Goal: Task Accomplishment & Management: Manage account settings

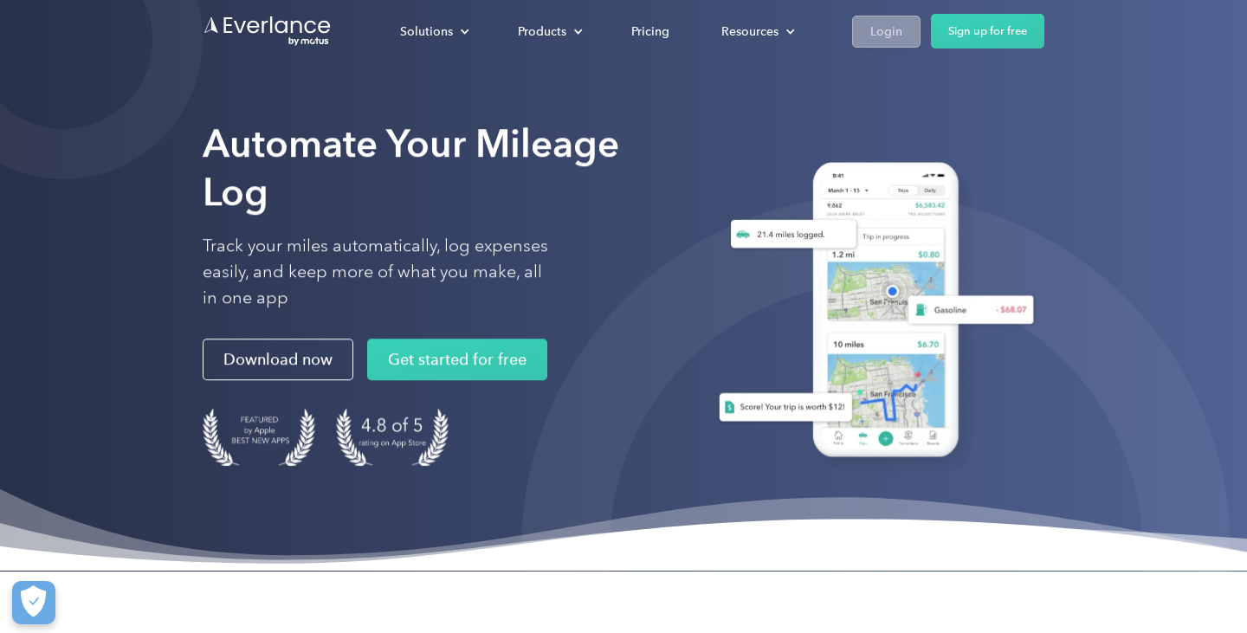
click at [885, 29] on div "Login" at bounding box center [886, 32] width 32 height 22
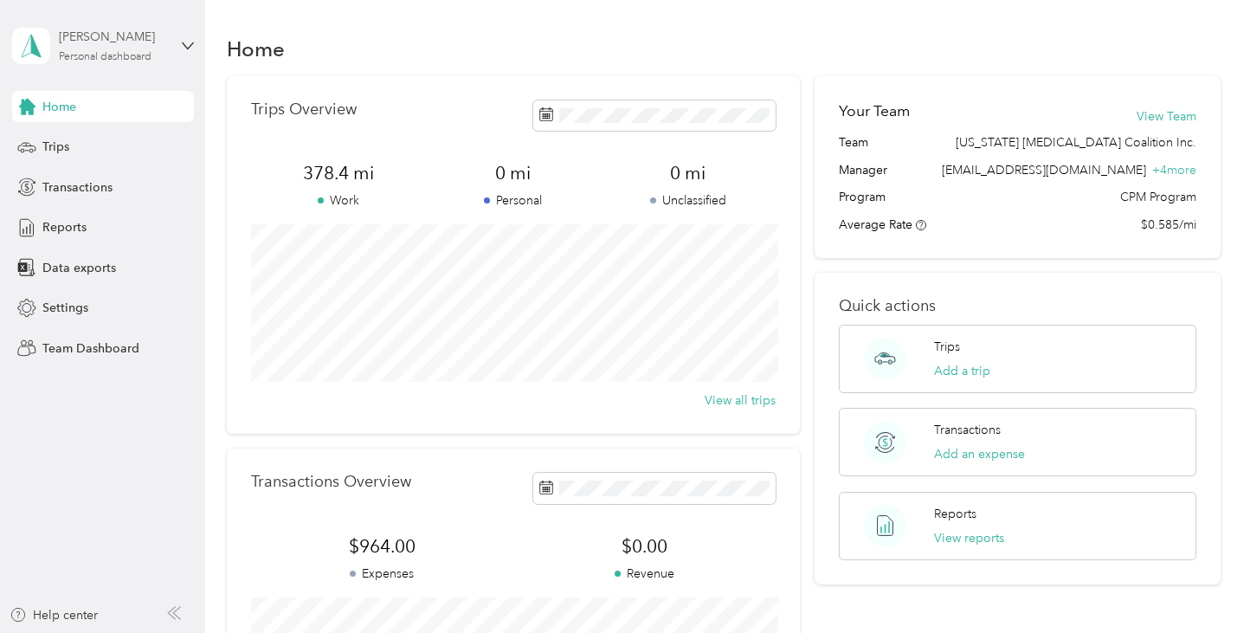
click at [130, 44] on div "[PERSON_NAME]" at bounding box center [113, 37] width 108 height 18
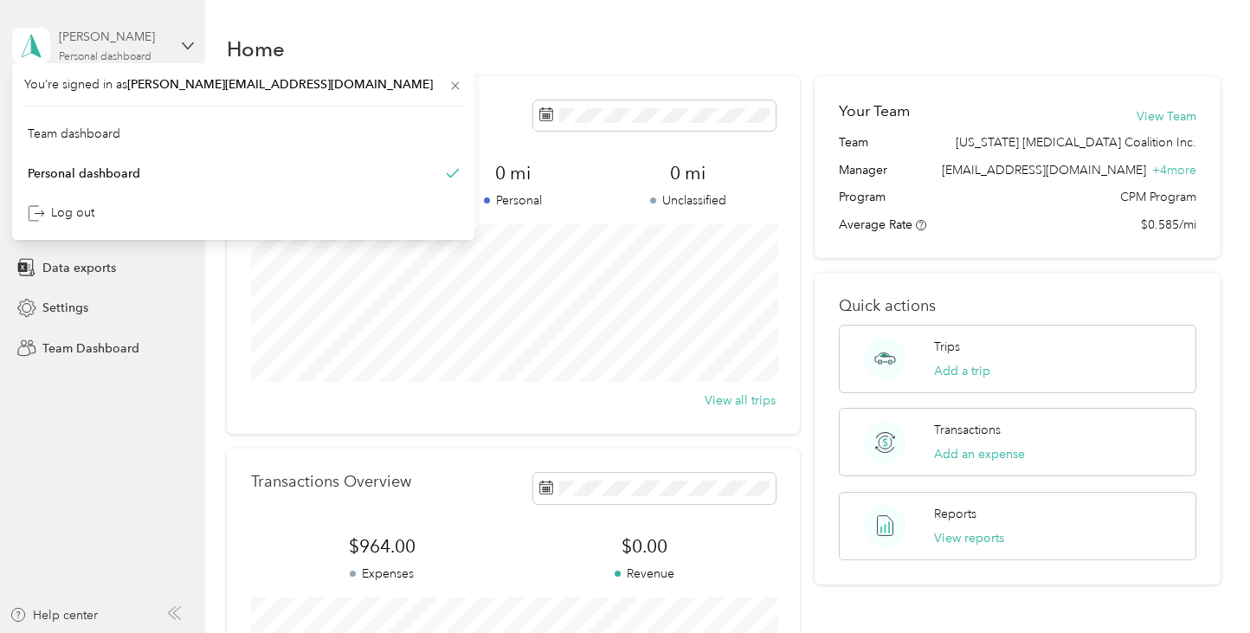
click at [130, 44] on div "[PERSON_NAME]" at bounding box center [113, 37] width 108 height 18
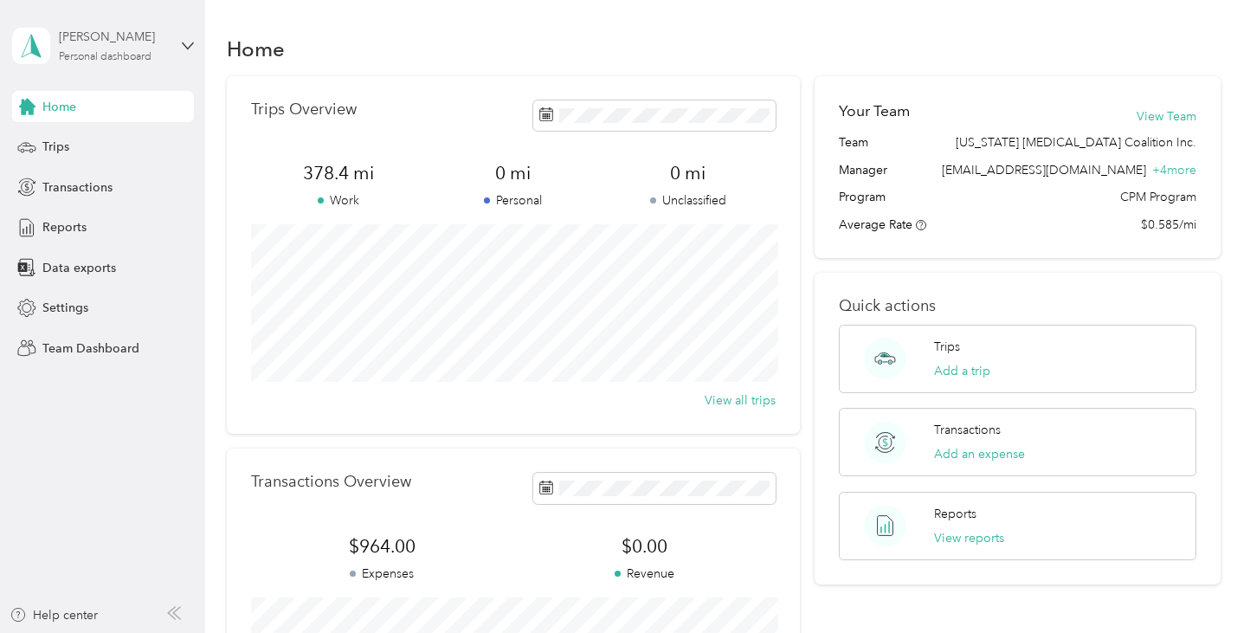
click at [119, 49] on div "[PERSON_NAME] Personal dashboard" at bounding box center [113, 45] width 108 height 35
click at [66, 181] on div "Personal dashboard" at bounding box center [83, 181] width 113 height 18
click at [115, 40] on div "[PERSON_NAME]" at bounding box center [113, 37] width 108 height 18
click at [62, 127] on div "Team dashboard" at bounding box center [243, 142] width 438 height 30
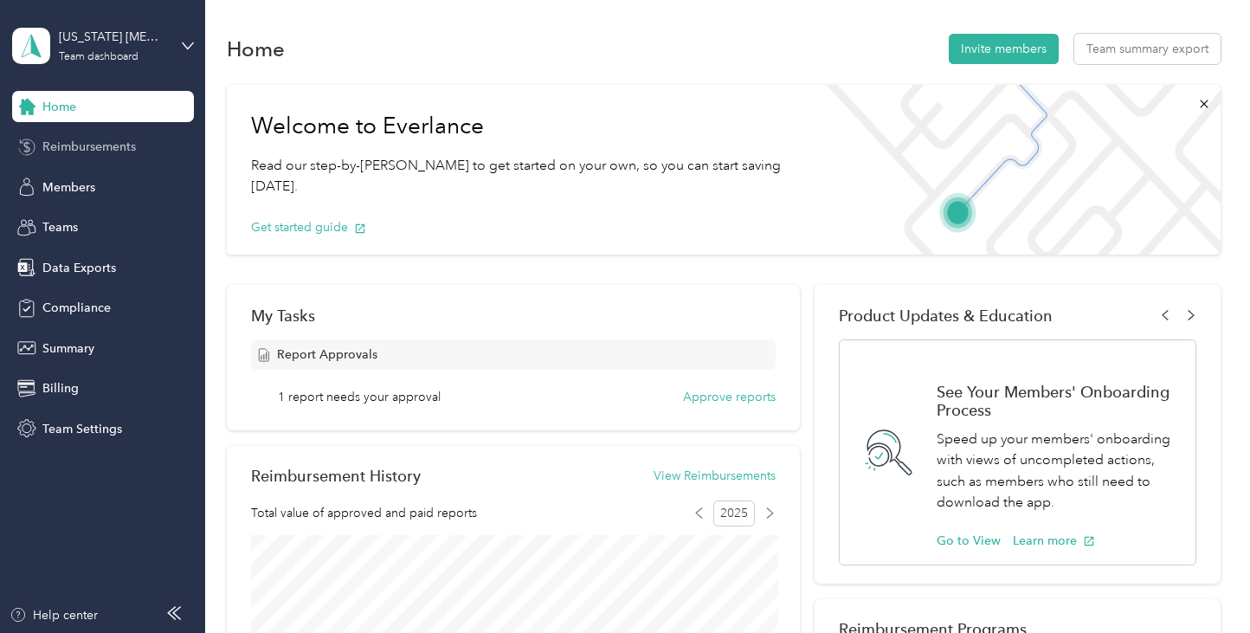
click at [87, 155] on span "Reimbursements" at bounding box center [89, 147] width 94 height 18
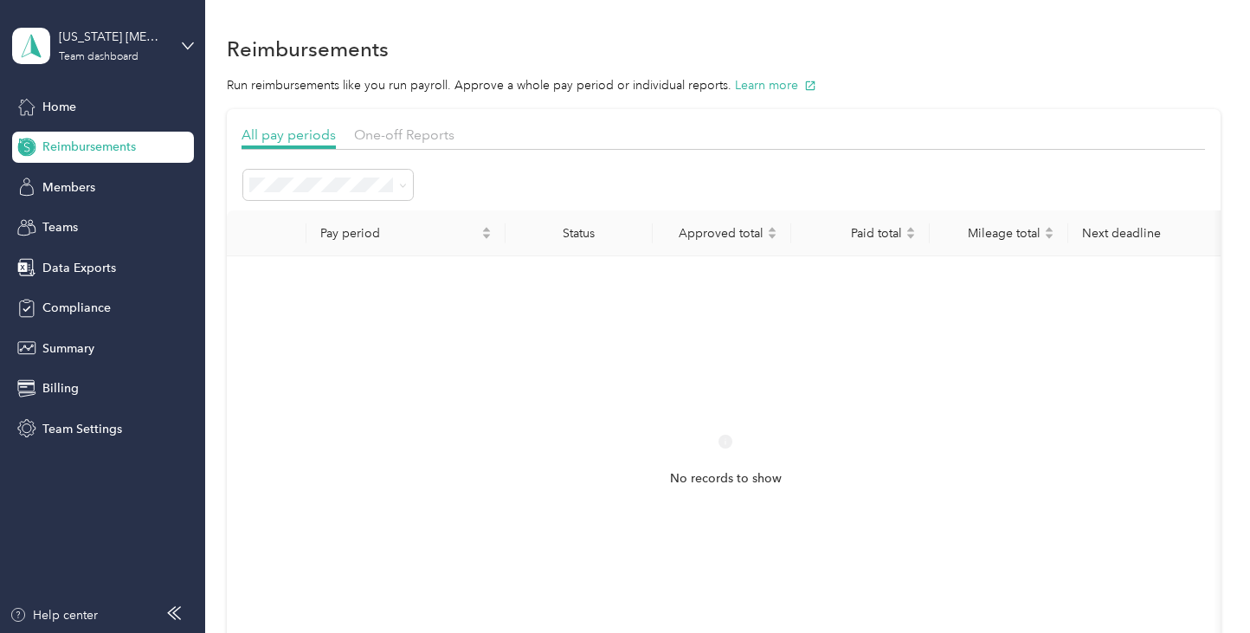
click at [298, 248] on li "Active periods" at bounding box center [328, 246] width 170 height 31
click at [393, 138] on span "One-off Reports" at bounding box center [404, 134] width 100 height 16
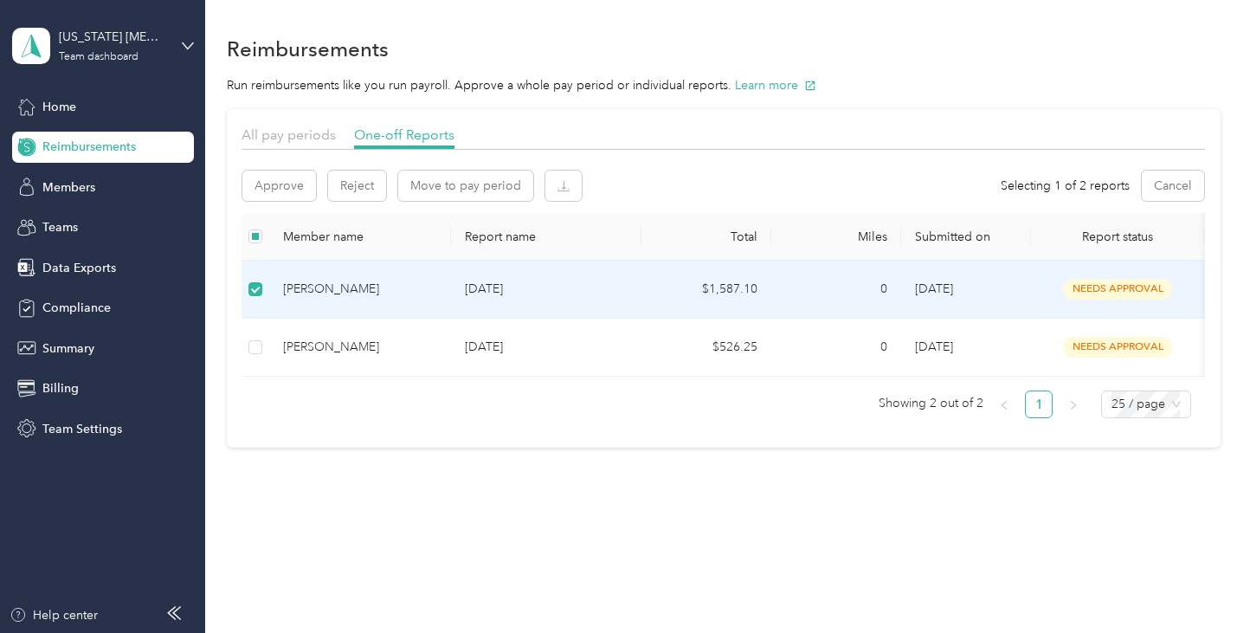
click at [544, 294] on p "[DATE]" at bounding box center [546, 289] width 163 height 19
click at [267, 288] on td at bounding box center [256, 290] width 28 height 58
click at [350, 313] on td "[PERSON_NAME]" at bounding box center [360, 290] width 182 height 58
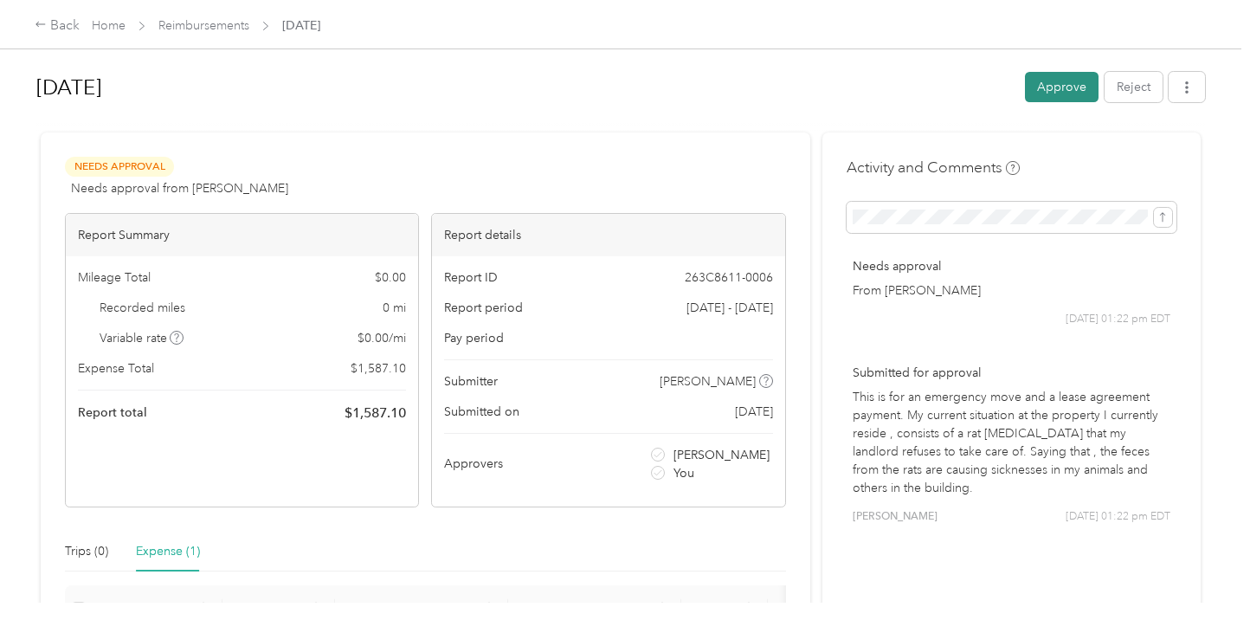
click at [1074, 97] on button "Approve" at bounding box center [1062, 87] width 74 height 30
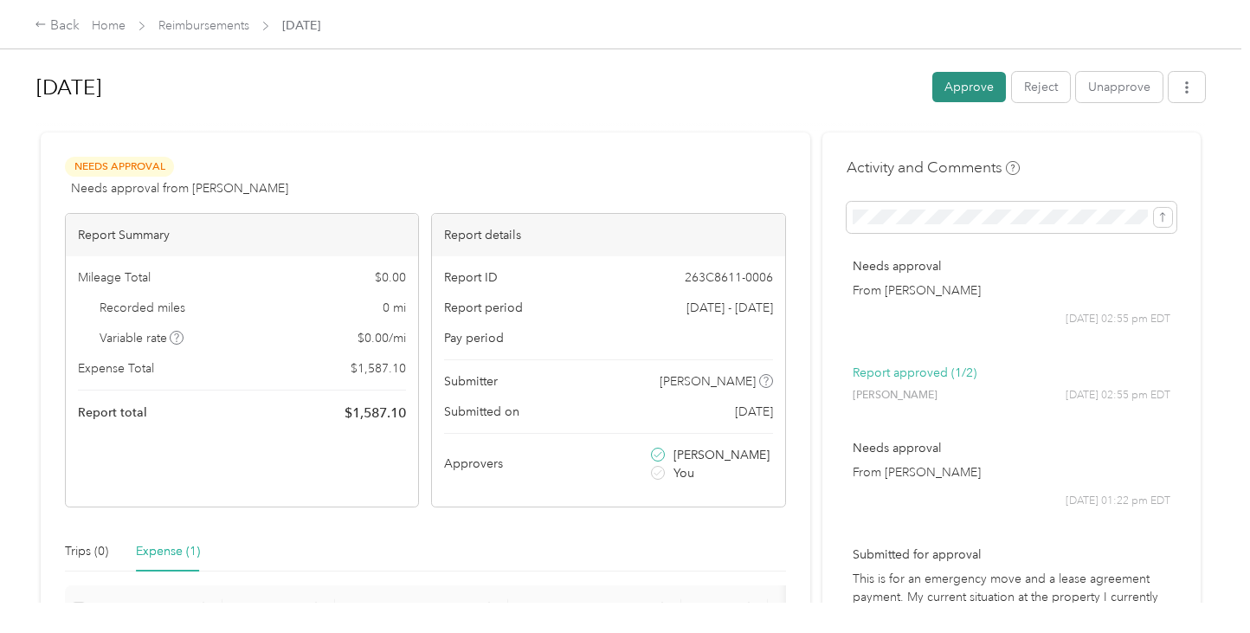
click at [984, 85] on button "Approve" at bounding box center [970, 87] width 74 height 30
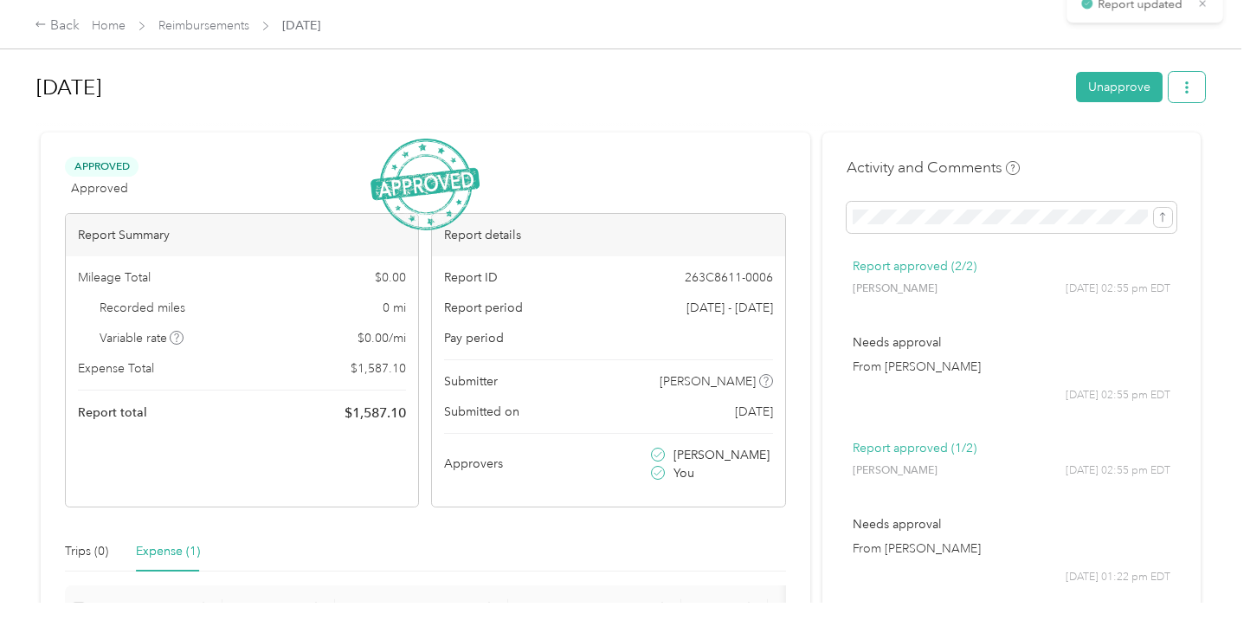
click at [1190, 88] on icon "button" at bounding box center [1187, 87] width 12 height 12
click at [1139, 146] on span "Download" at bounding box center [1142, 151] width 57 height 18
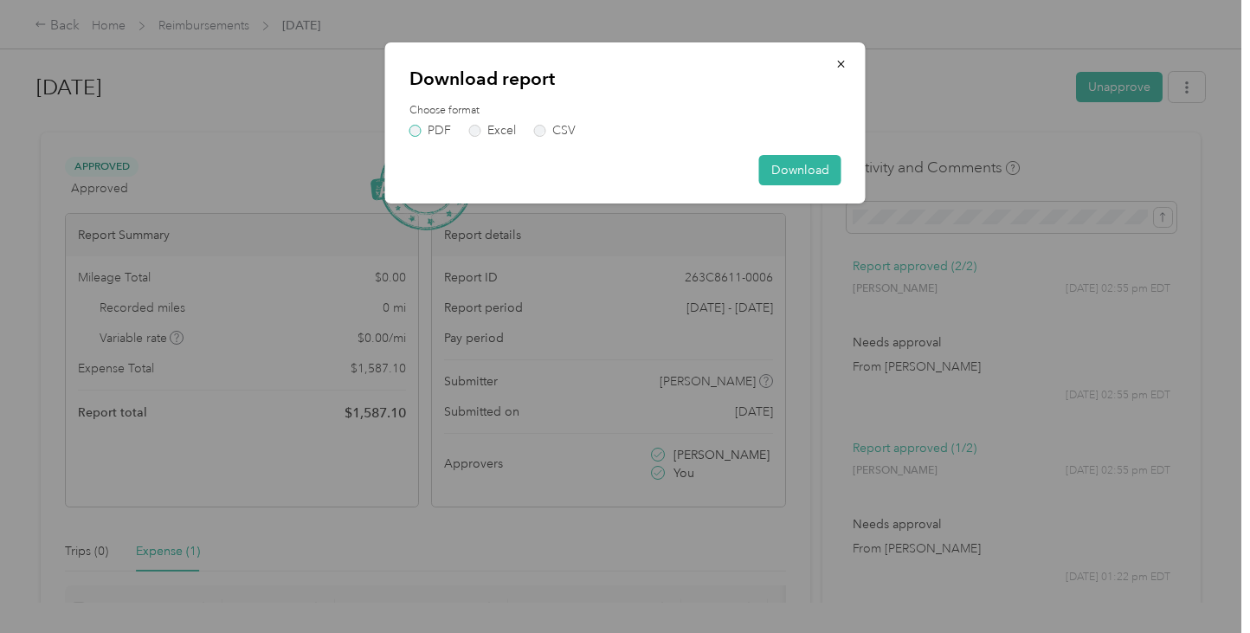
click at [416, 129] on label "PDF" at bounding box center [431, 131] width 42 height 12
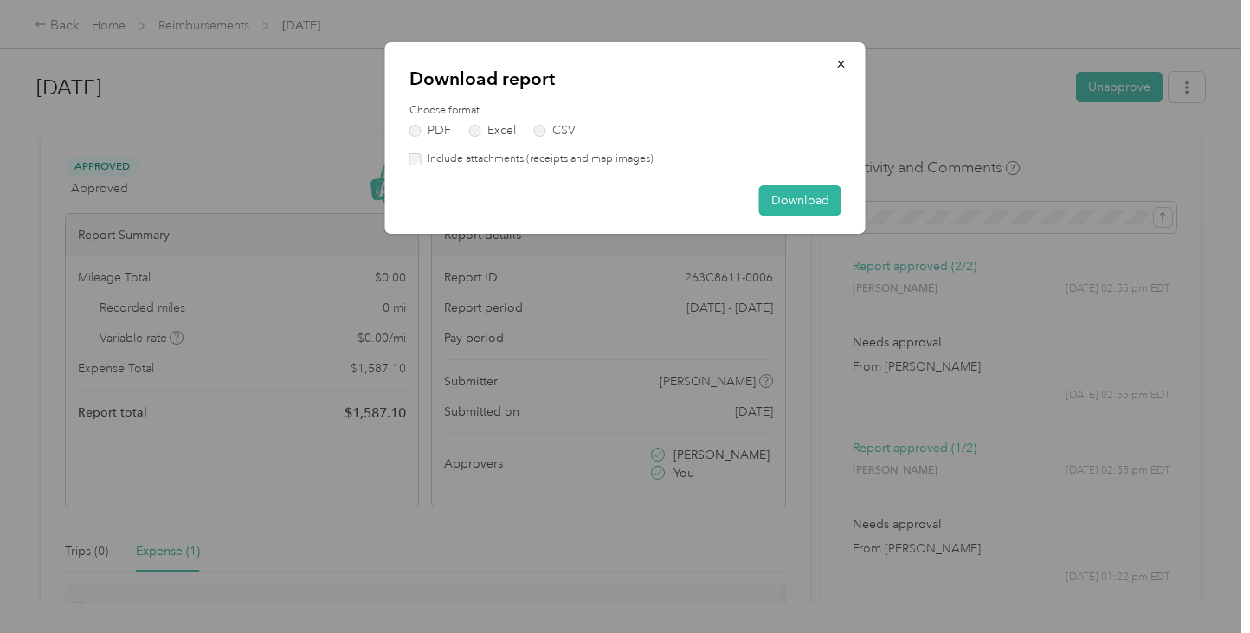
click at [432, 153] on label "Include attachments (receipts and map images)" at bounding box center [538, 160] width 232 height 16
drag, startPoint x: 554, startPoint y: 152, endPoint x: 759, endPoint y: 175, distance: 206.4
click at [759, 175] on div "Download report Choose format PDF Excel CSV Include attachments (receipts and m…" at bounding box center [625, 137] width 481 height 191
click at [794, 196] on button "Download" at bounding box center [800, 200] width 82 height 30
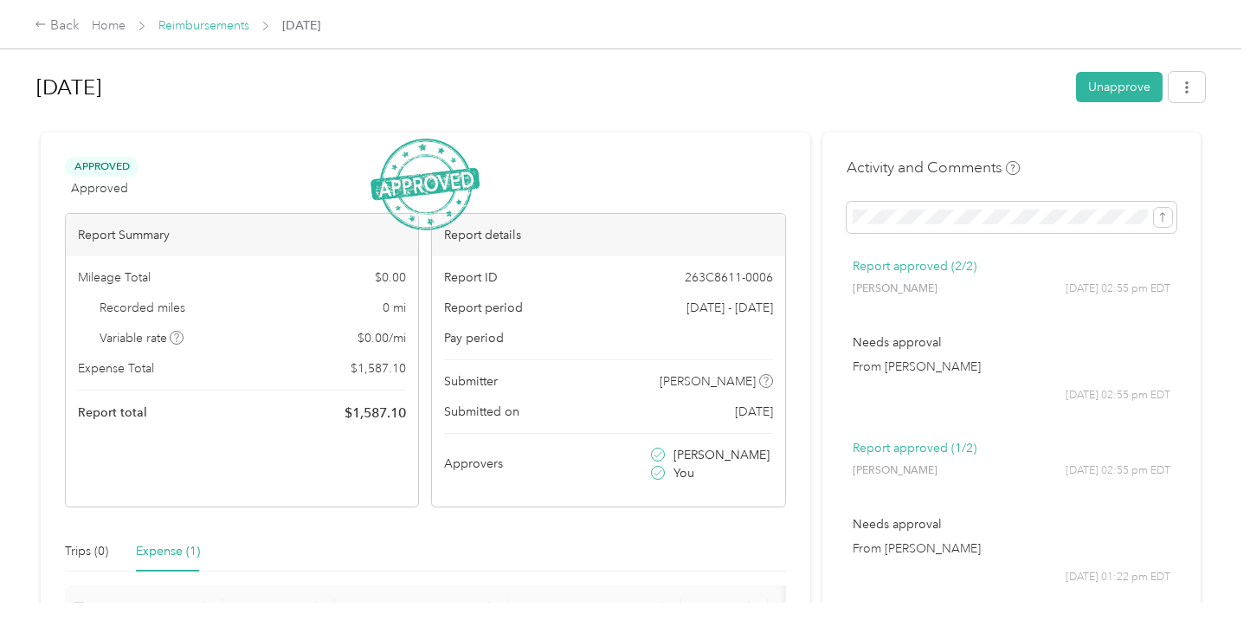
click at [199, 30] on link "Reimbursements" at bounding box center [203, 25] width 91 height 15
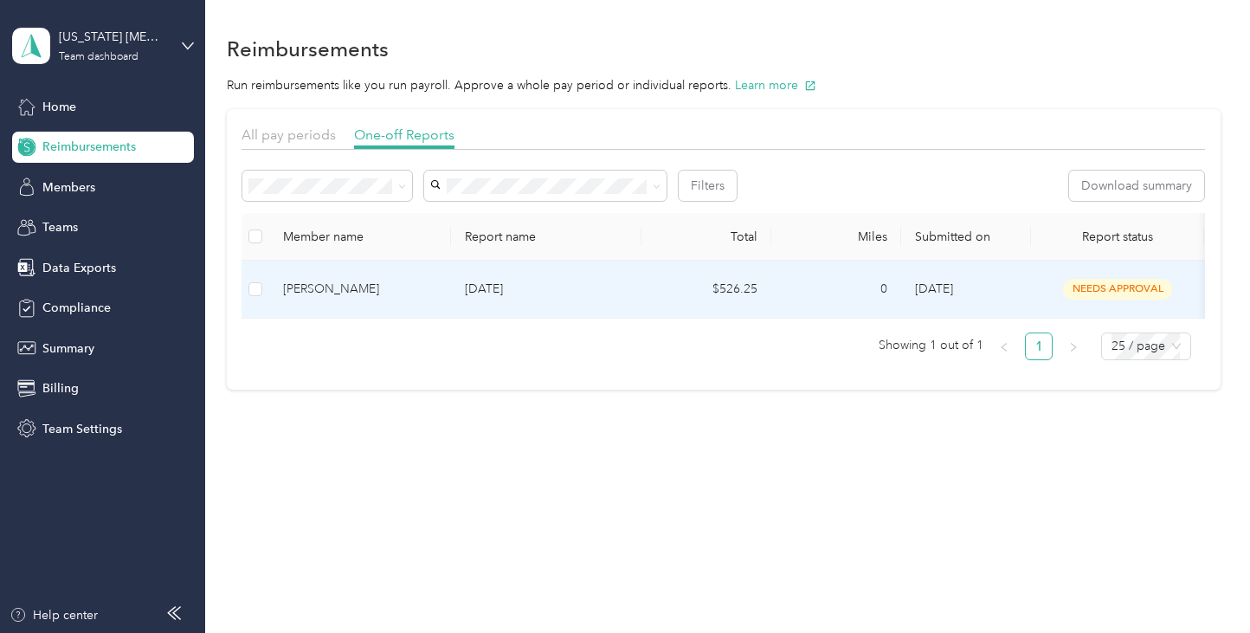
click at [378, 285] on div "[PERSON_NAME]" at bounding box center [360, 289] width 154 height 19
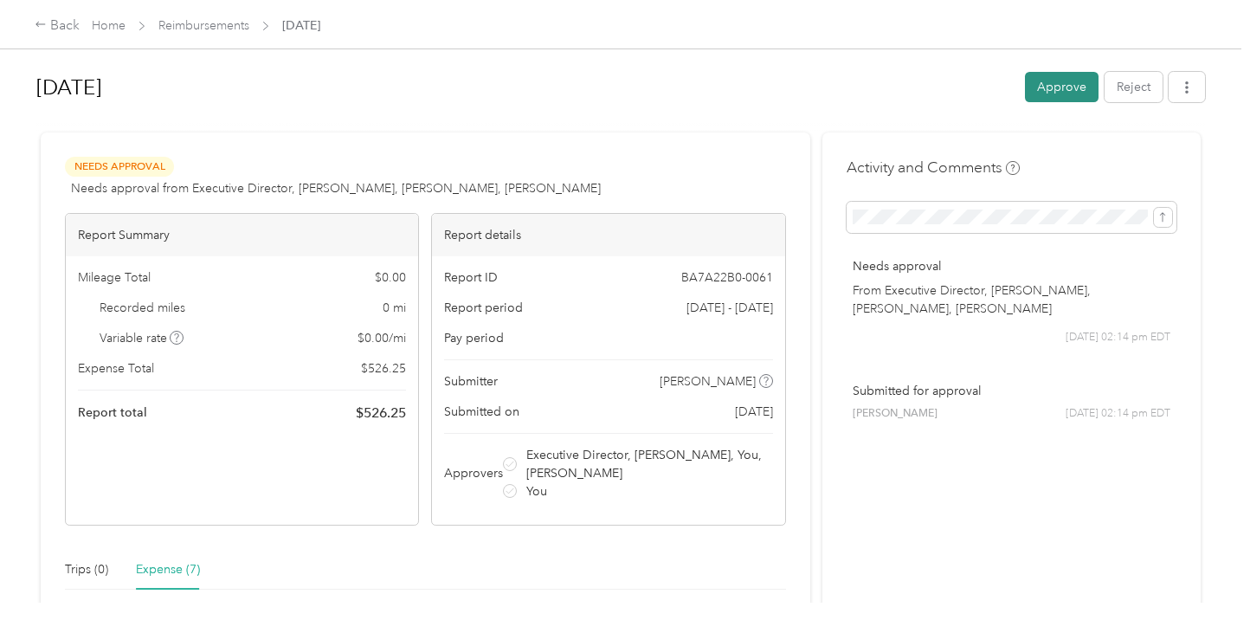
click at [1075, 89] on button "Approve" at bounding box center [1062, 87] width 74 height 30
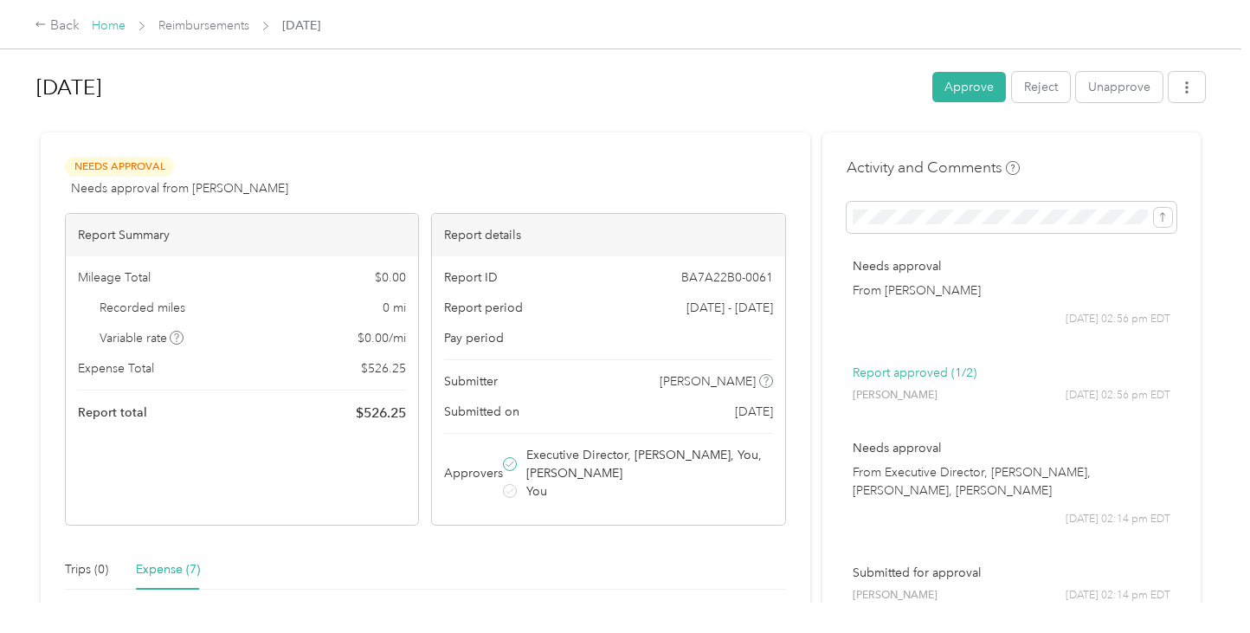
click at [106, 20] on link "Home" at bounding box center [109, 25] width 34 height 15
